Goal: Information Seeking & Learning: Learn about a topic

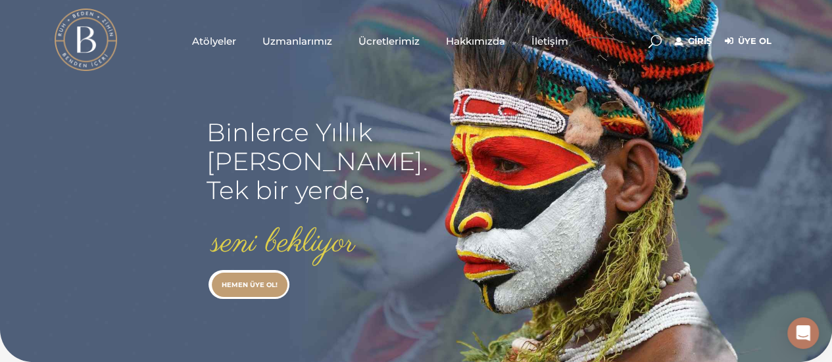
click at [752, 41] on link "Üye Ol" at bounding box center [748, 42] width 47 height 16
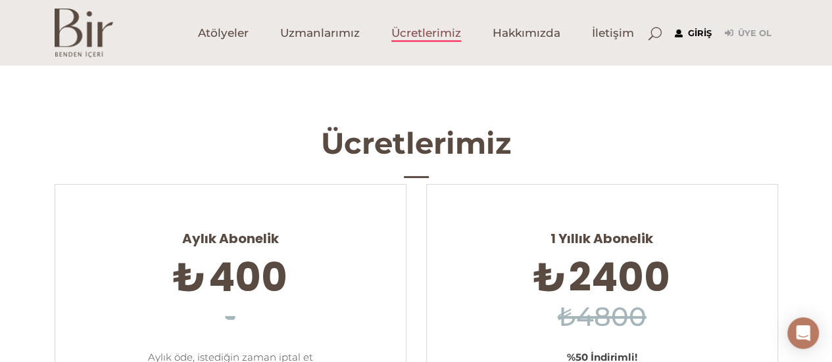
type input "[EMAIL_ADDRESS][DOMAIN_NAME]"
click at [699, 30] on link "Giriş" at bounding box center [693, 34] width 37 height 16
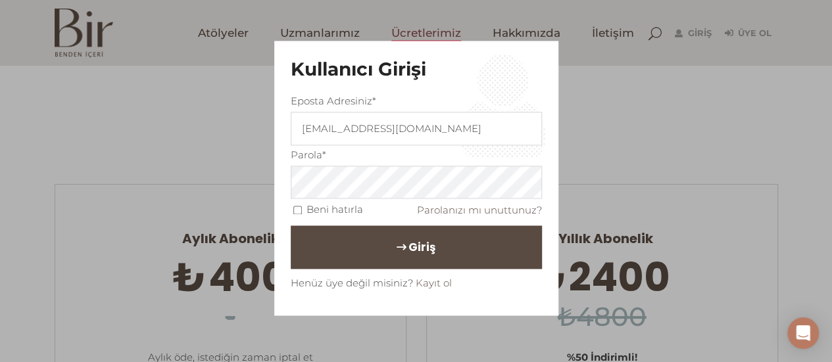
drag, startPoint x: 295, startPoint y: 207, endPoint x: 350, endPoint y: 265, distance: 79.6
click at [295, 208] on input "Beni hatırla" at bounding box center [297, 210] width 9 height 9
checkbox input "true"
click at [408, 244] on span "Giriş" at bounding box center [421, 248] width 27 height 22
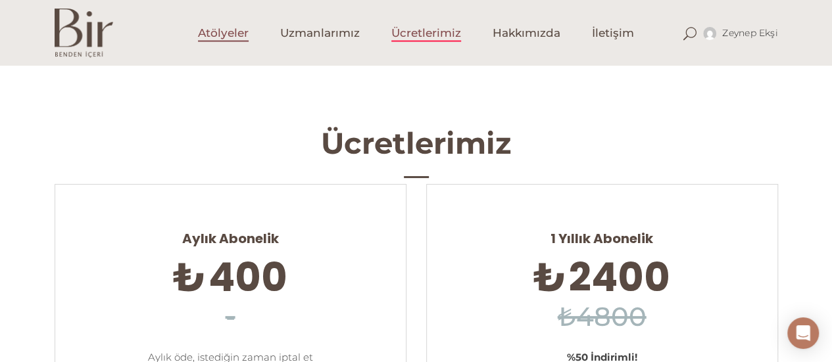
click at [231, 36] on span "Atölyeler" at bounding box center [223, 33] width 51 height 15
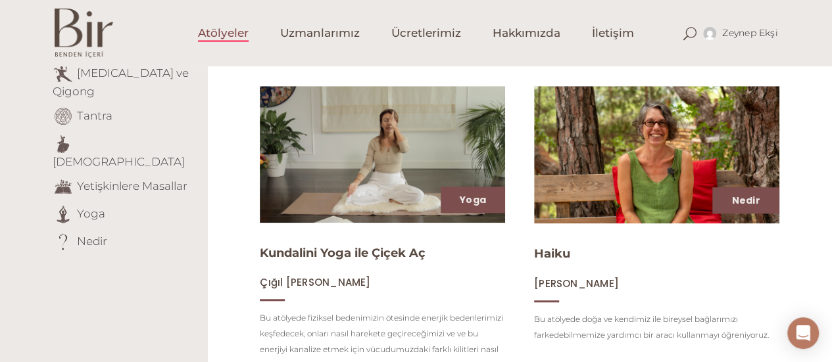
scroll to position [132, 0]
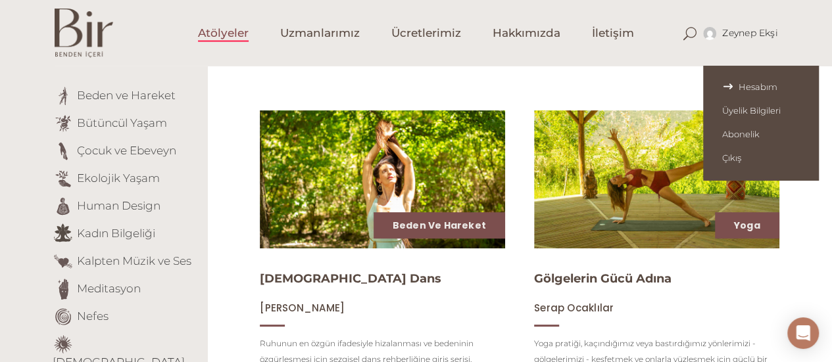
click at [757, 83] on span "Hesabım" at bounding box center [760, 87] width 77 height 11
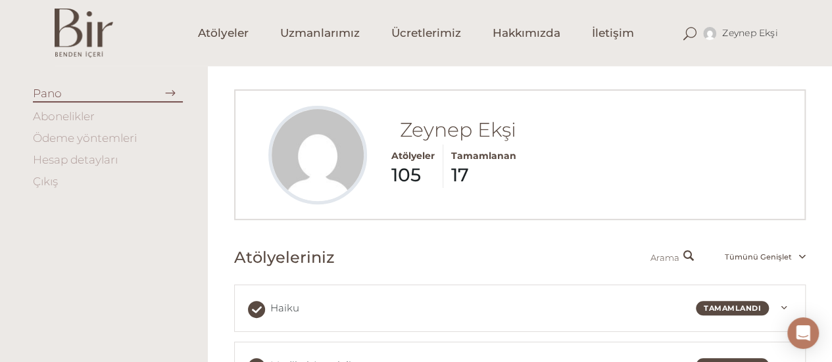
scroll to position [66, 0]
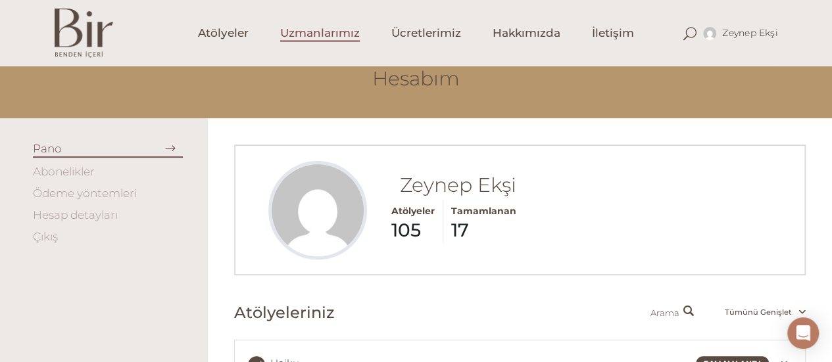
click at [323, 35] on span "Uzmanlarımız" at bounding box center [320, 33] width 80 height 15
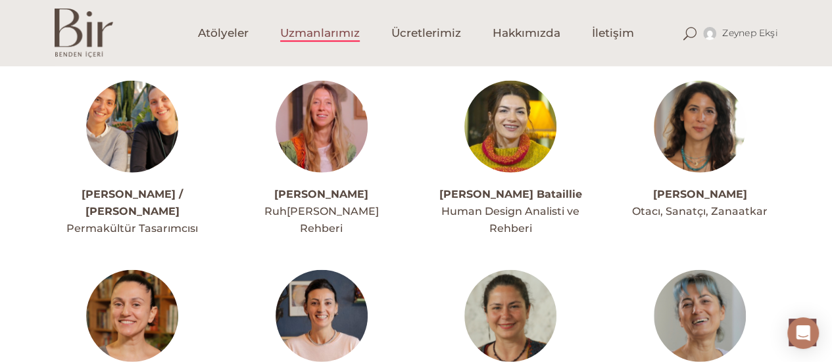
scroll to position [1578, 0]
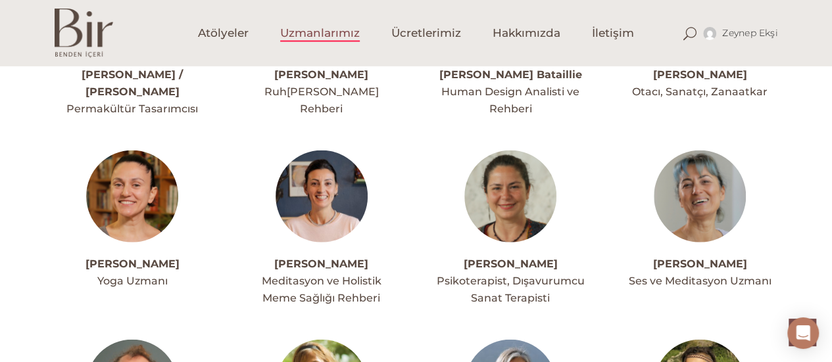
click at [694, 164] on img at bounding box center [700, 197] width 92 height 92
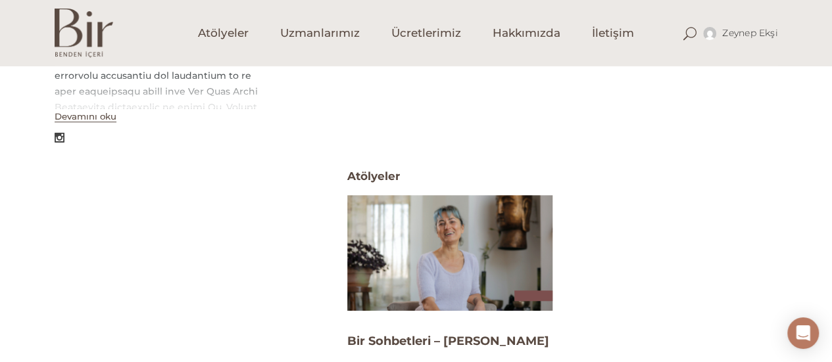
scroll to position [460, 0]
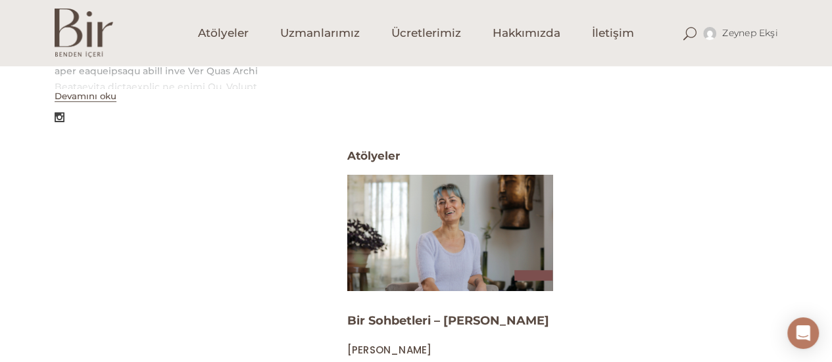
click at [489, 243] on img at bounding box center [450, 232] width 212 height 119
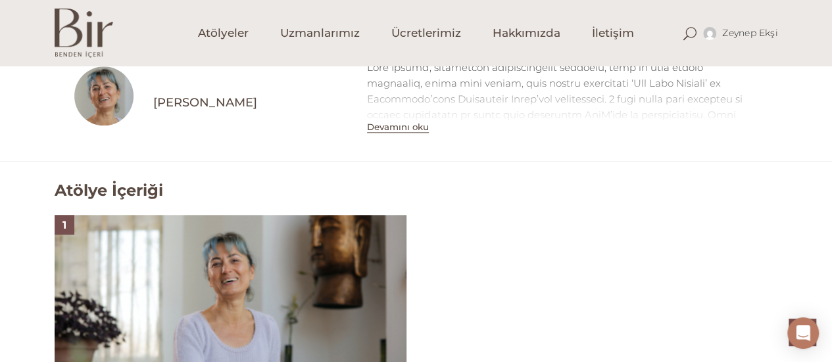
scroll to position [526, 0]
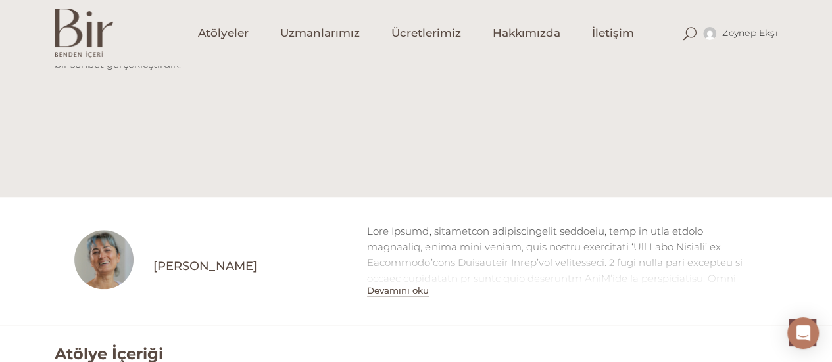
click at [181, 264] on h4 "[PERSON_NAME]" at bounding box center [250, 266] width 195 height 16
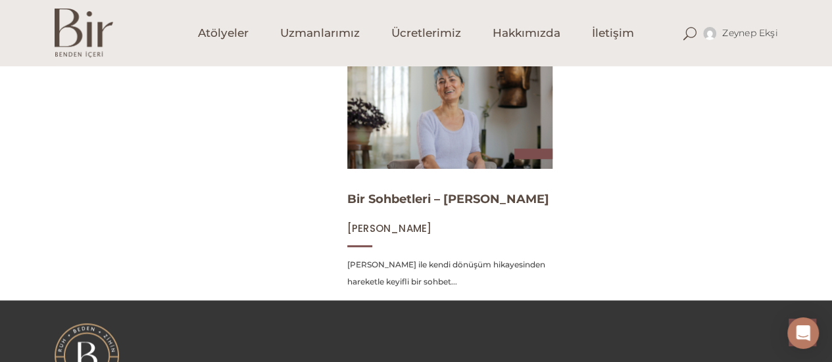
scroll to position [592, 0]
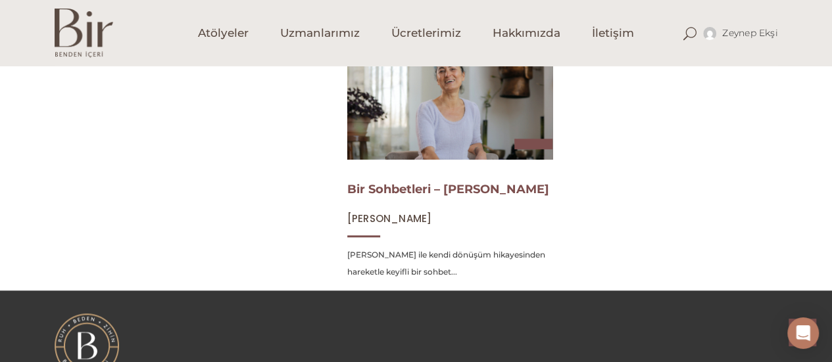
click at [391, 193] on link "Bir Sohbetleri – [PERSON_NAME]" at bounding box center [448, 189] width 202 height 14
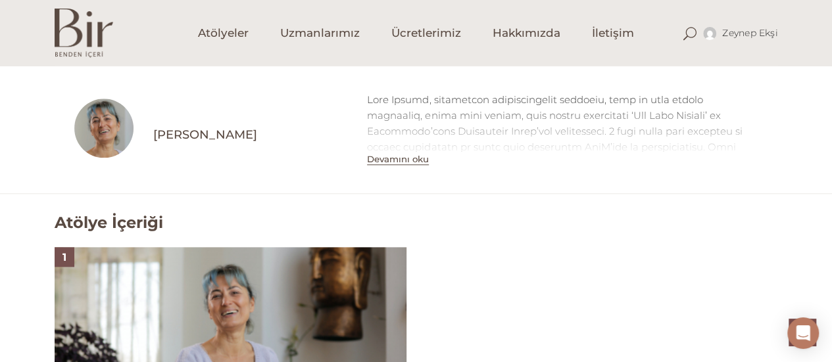
scroll to position [921, 0]
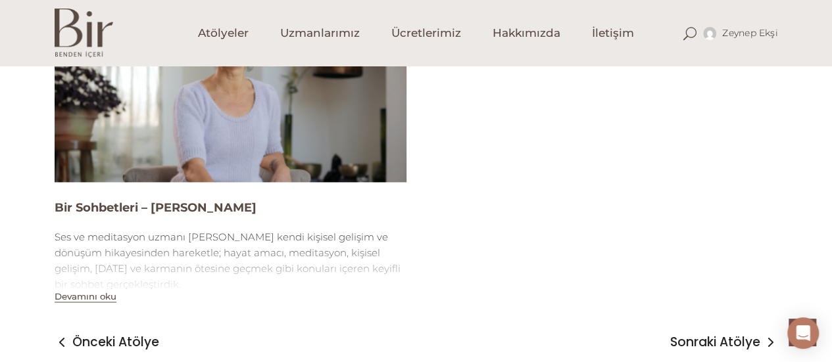
click at [87, 301] on button "Devamını oku" at bounding box center [86, 296] width 62 height 11
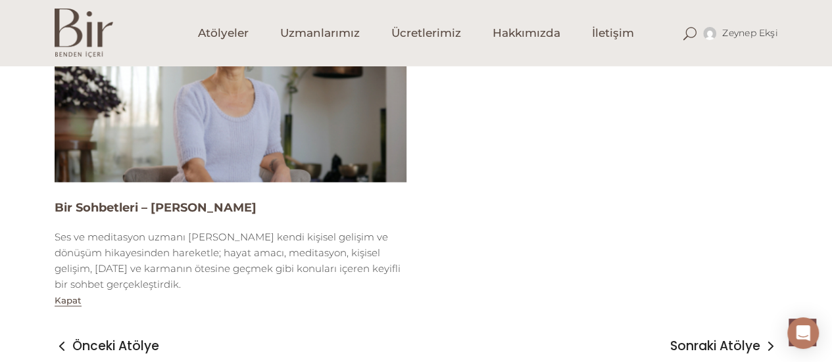
click at [136, 211] on h4 "Bir Sohbetleri – [PERSON_NAME]" at bounding box center [231, 208] width 352 height 16
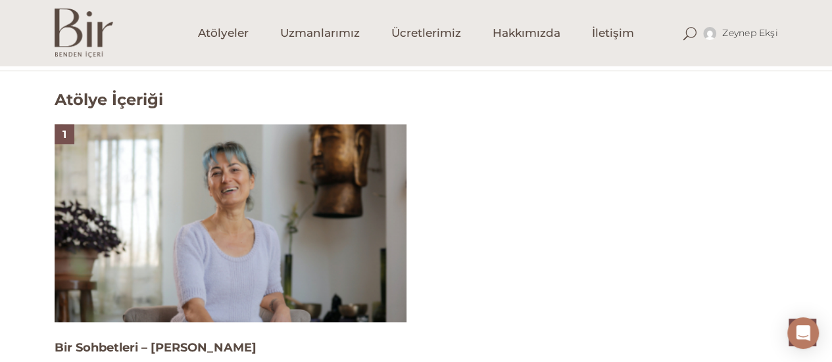
scroll to position [787, 0]
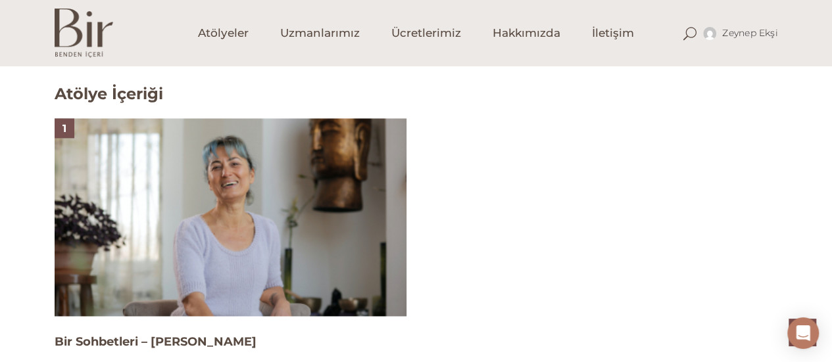
click at [135, 230] on img at bounding box center [231, 217] width 352 height 198
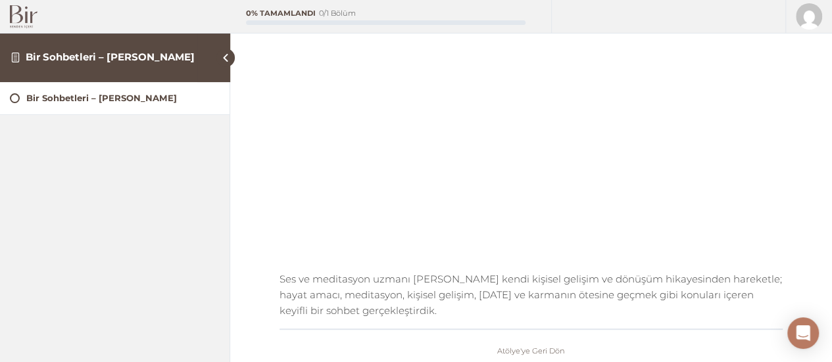
scroll to position [132, 0]
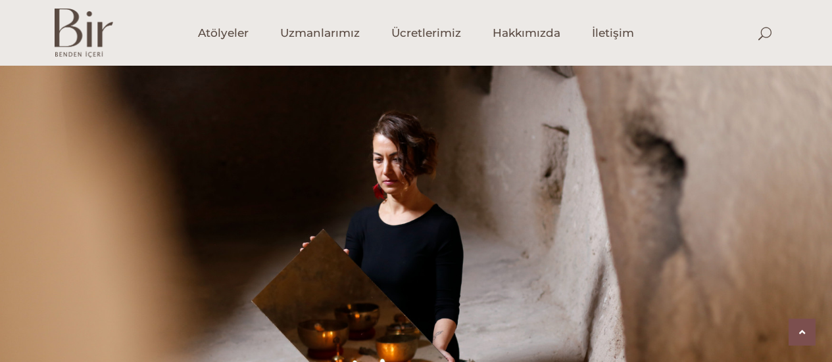
scroll to position [787, 0]
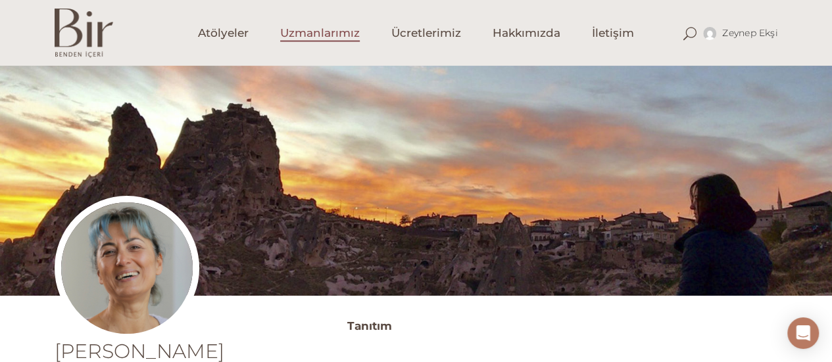
click at [322, 36] on span "Uzmanlarımız" at bounding box center [320, 33] width 80 height 15
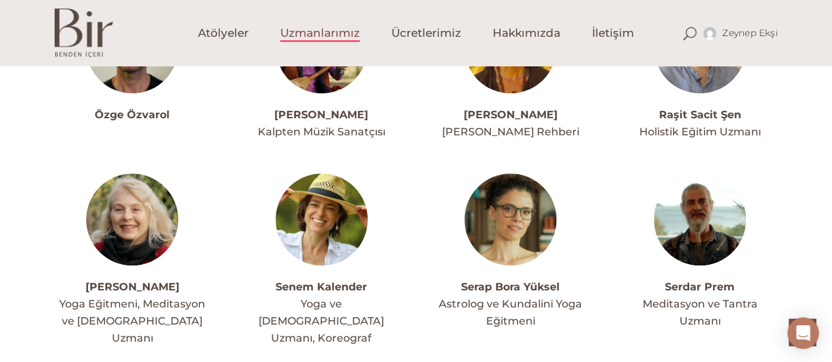
scroll to position [2894, 0]
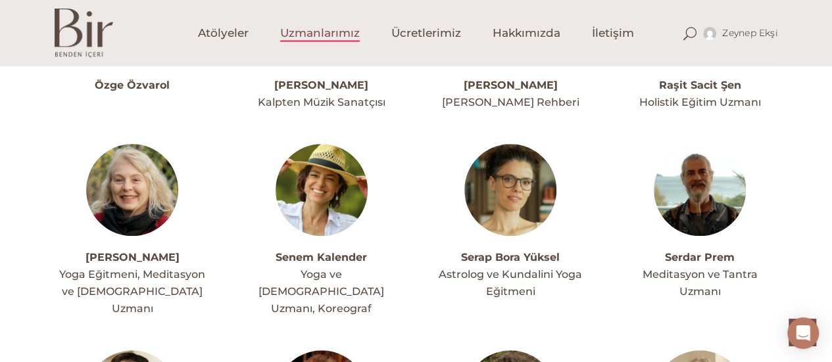
click at [517, 167] on img at bounding box center [510, 190] width 92 height 92
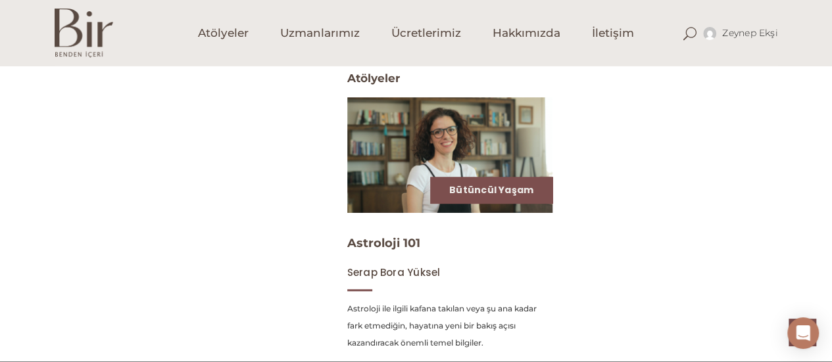
scroll to position [526, 0]
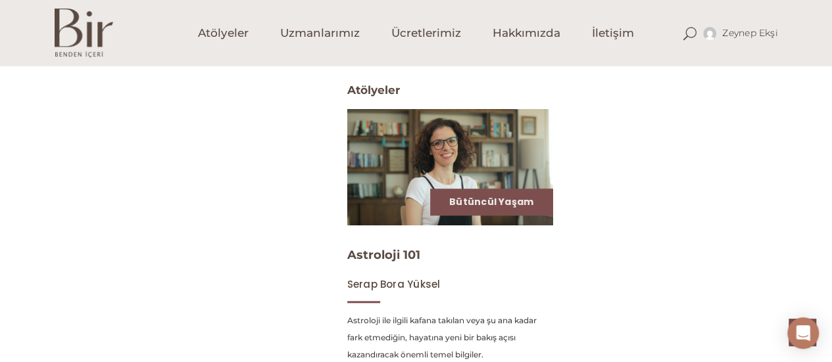
click at [385, 143] on img at bounding box center [450, 166] width 212 height 119
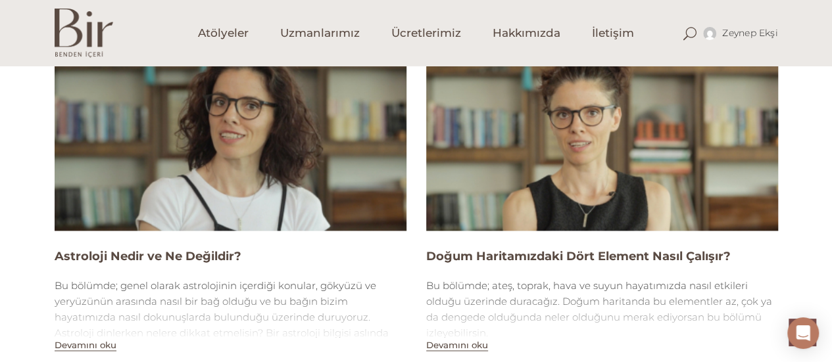
scroll to position [855, 0]
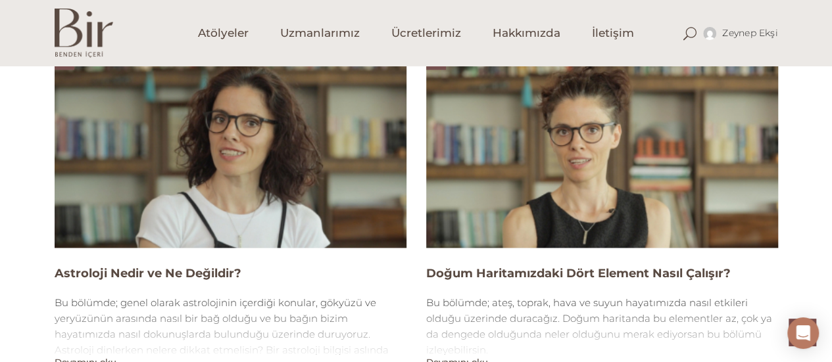
click at [248, 145] on img at bounding box center [231, 149] width 352 height 198
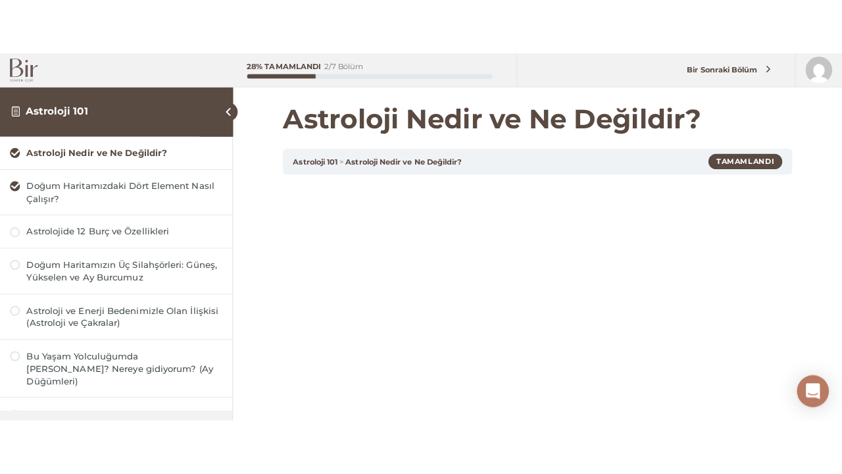
scroll to position [132, 0]
